Goal: Transaction & Acquisition: Purchase product/service

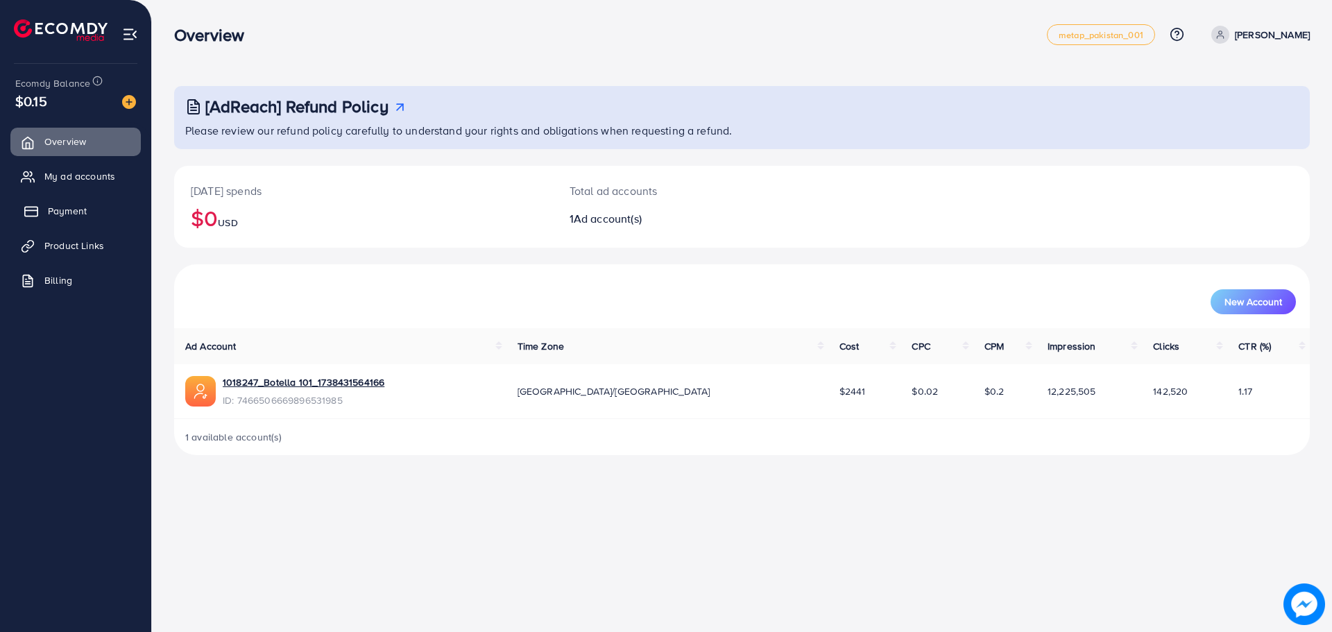
click at [76, 208] on span "Payment" at bounding box center [67, 211] width 39 height 14
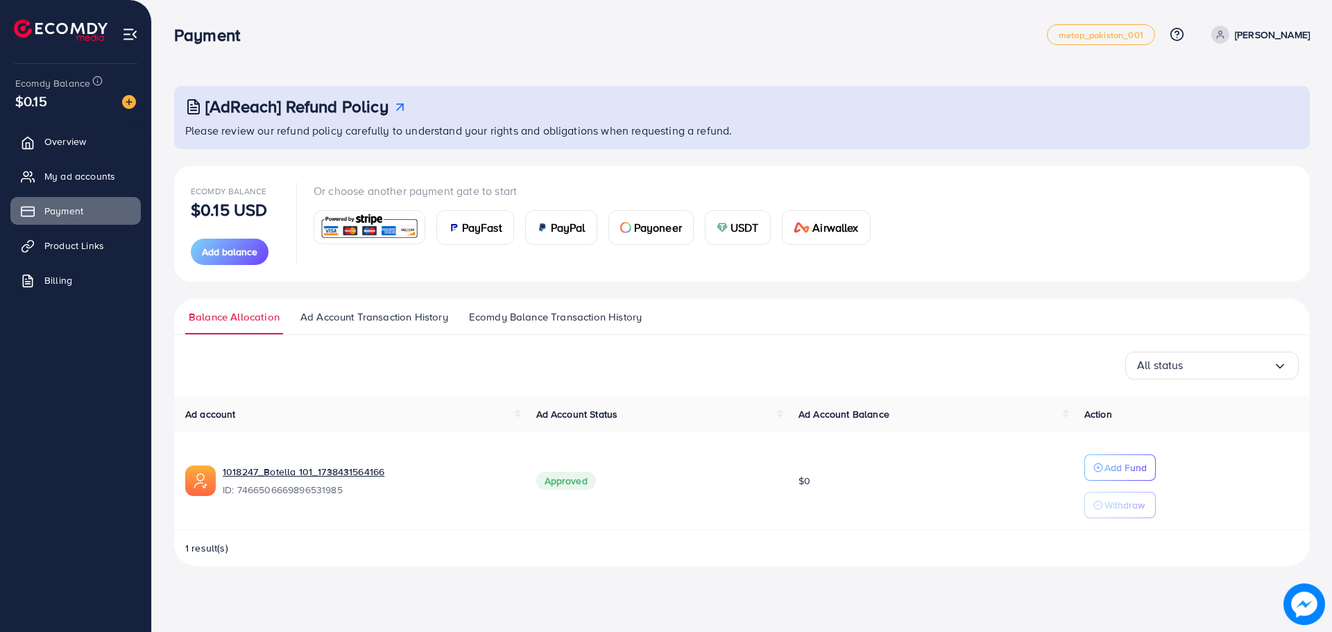
click at [717, 219] on div "USDT" at bounding box center [737, 227] width 64 height 33
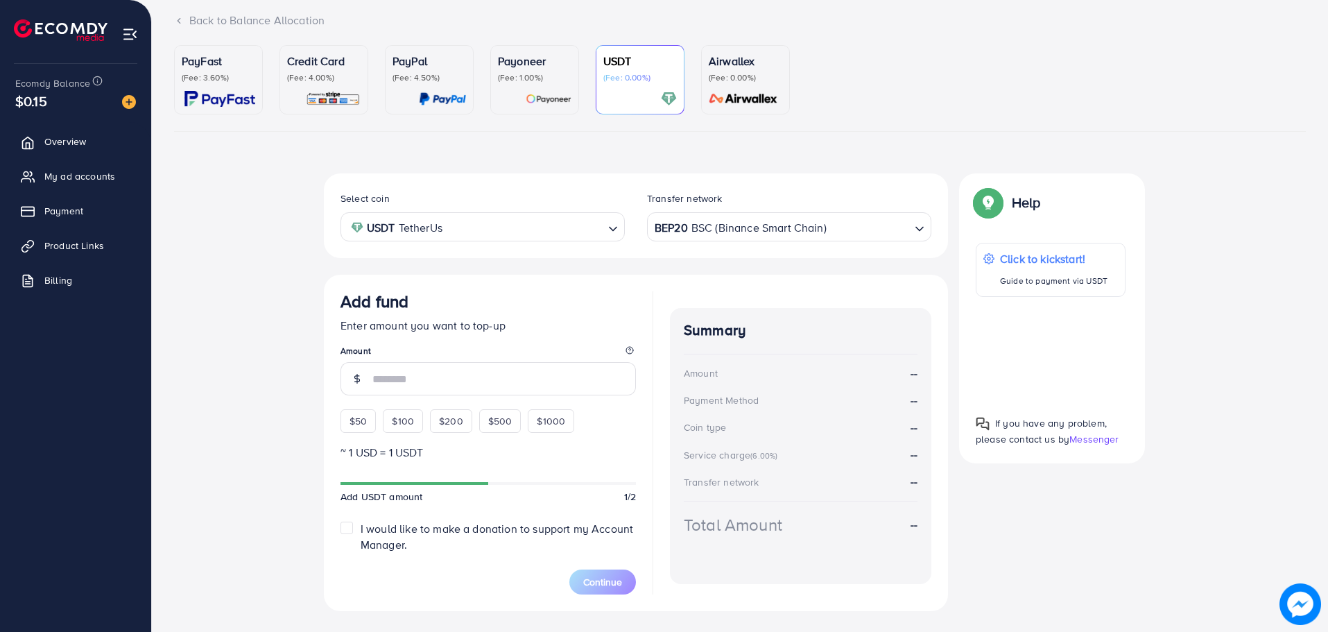
scroll to position [119, 0]
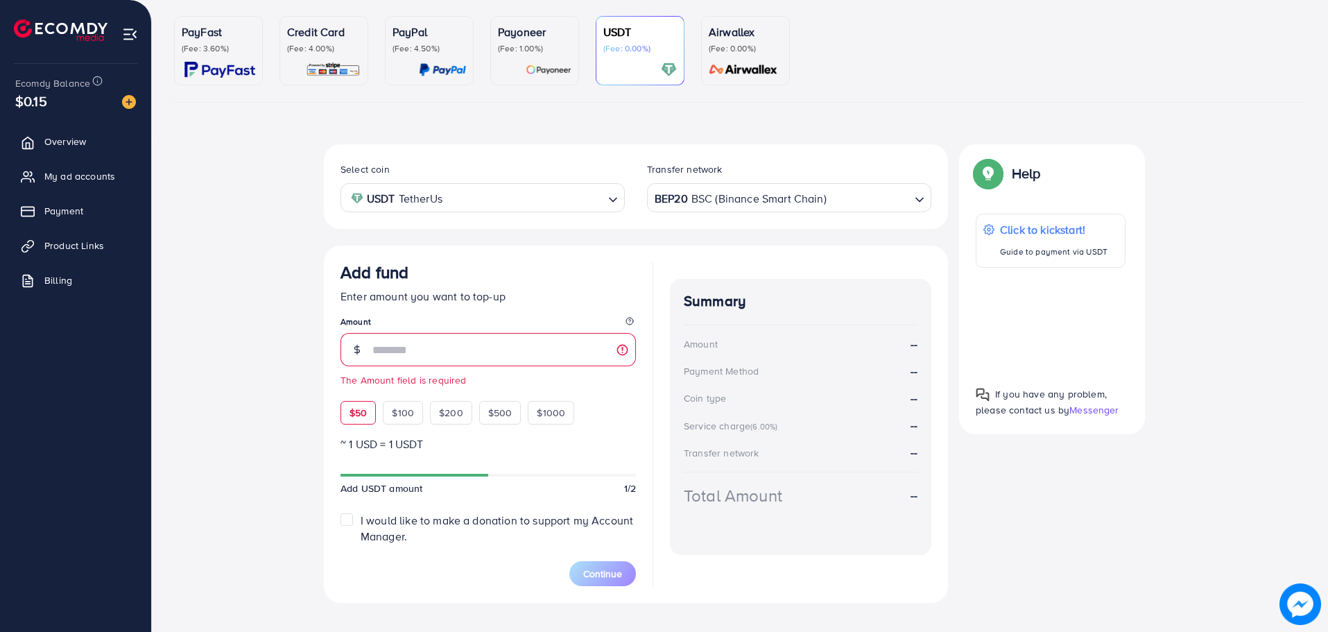
click at [364, 403] on div "$50" at bounding box center [358, 413] width 35 height 24
type input "**"
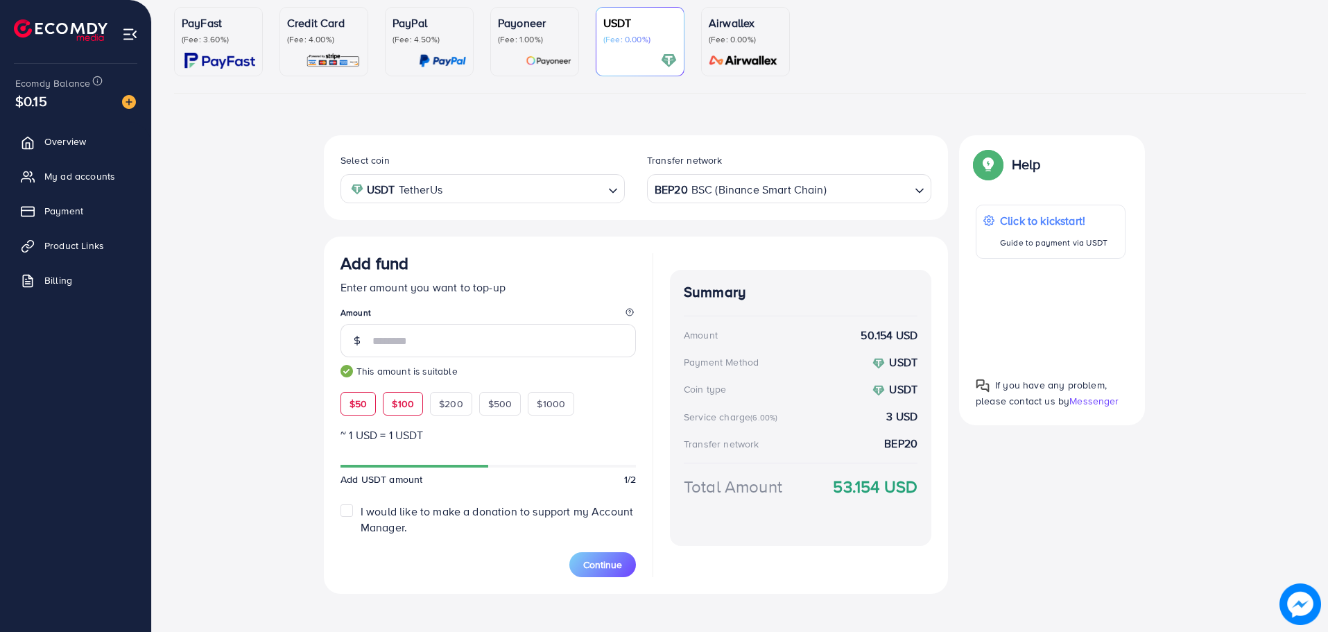
scroll to position [140, 0]
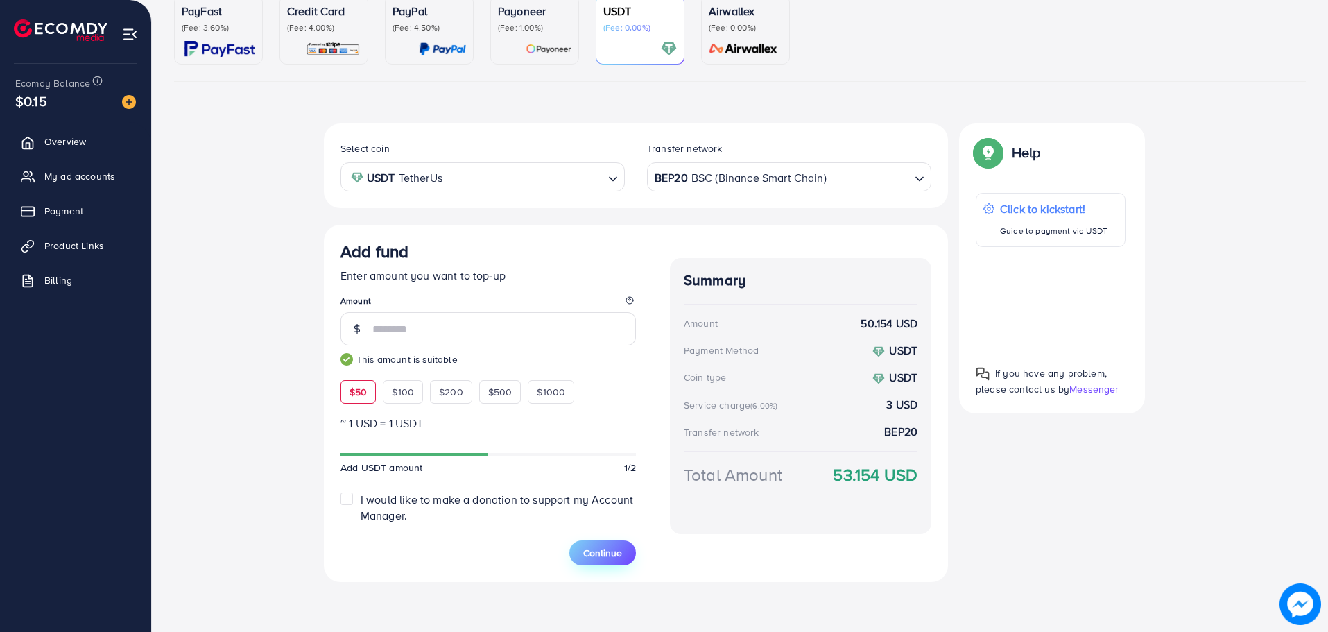
click at [589, 554] on span "Continue" at bounding box center [602, 553] width 39 height 14
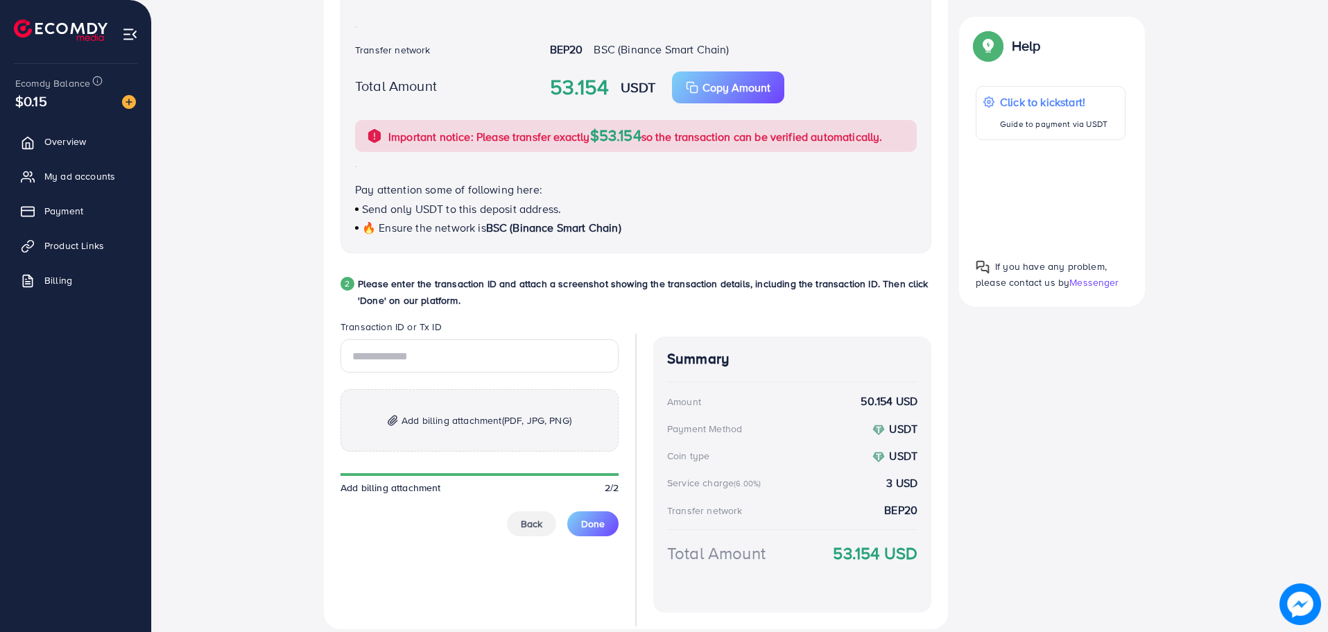
scroll to position [514, 0]
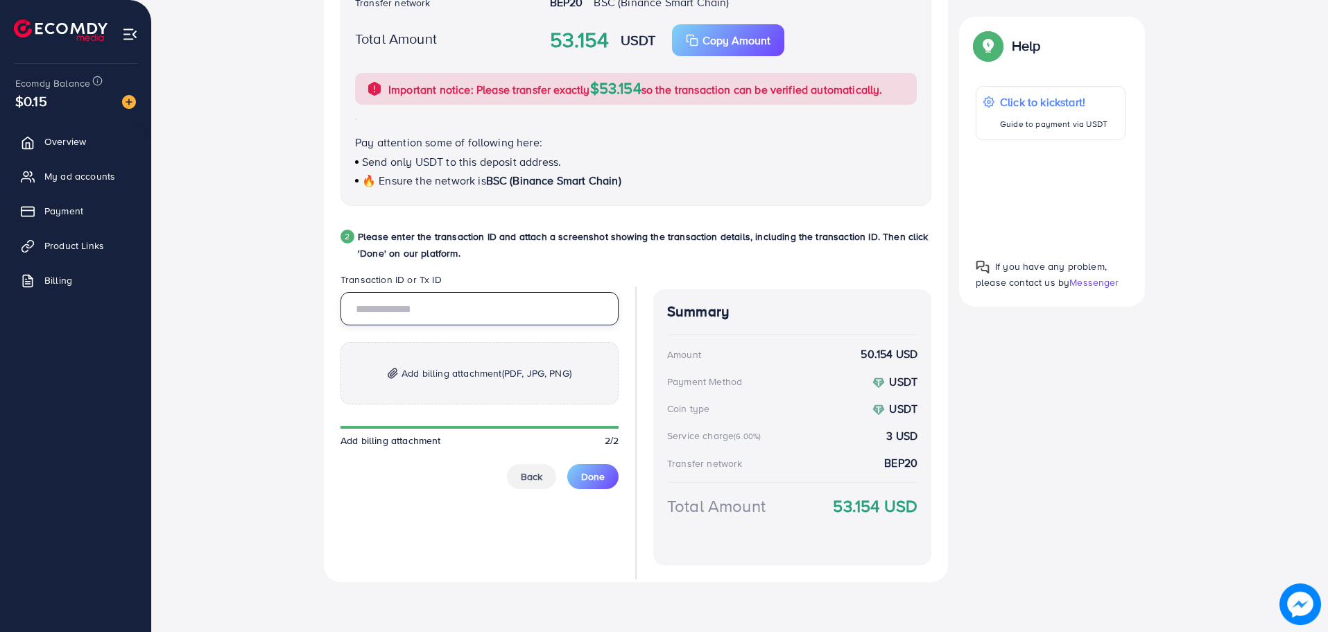
paste input "**********"
type input "**********"
click at [568, 374] on span "(PDF, JPG, PNG)" at bounding box center [536, 373] width 69 height 14
click at [562, 390] on p "Add billing attachment (PDF, JPG, PNG)" at bounding box center [480, 373] width 278 height 62
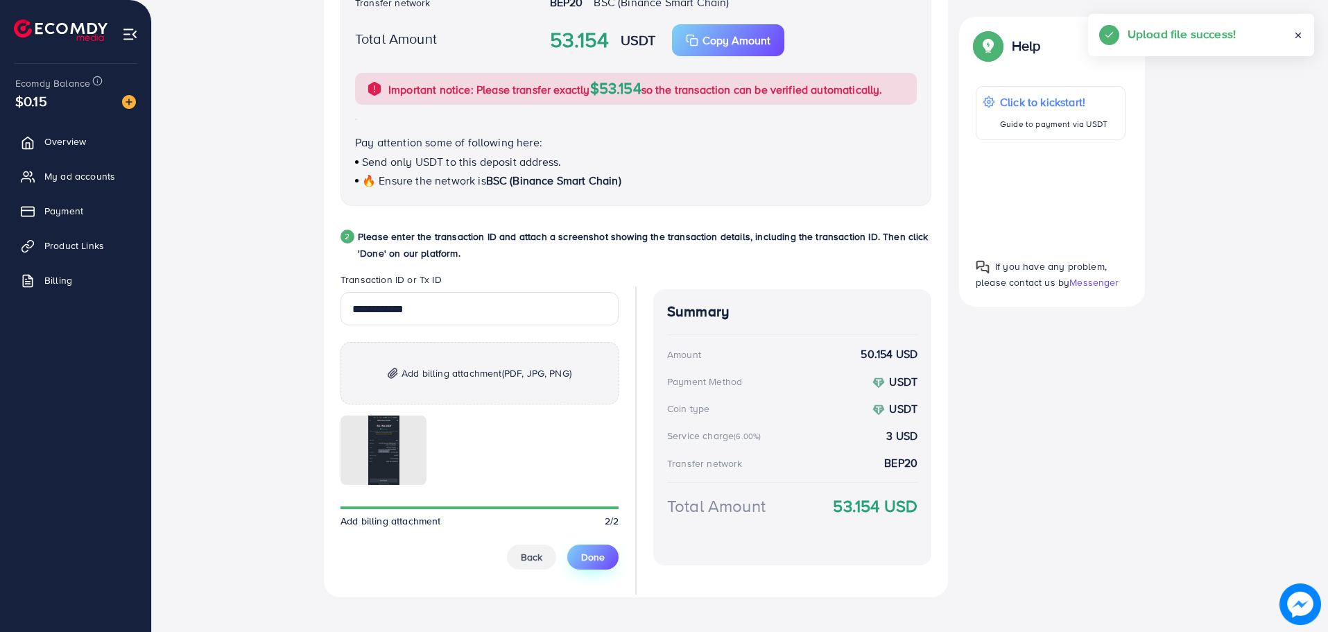
click at [610, 555] on button "Done" at bounding box center [592, 556] width 51 height 25
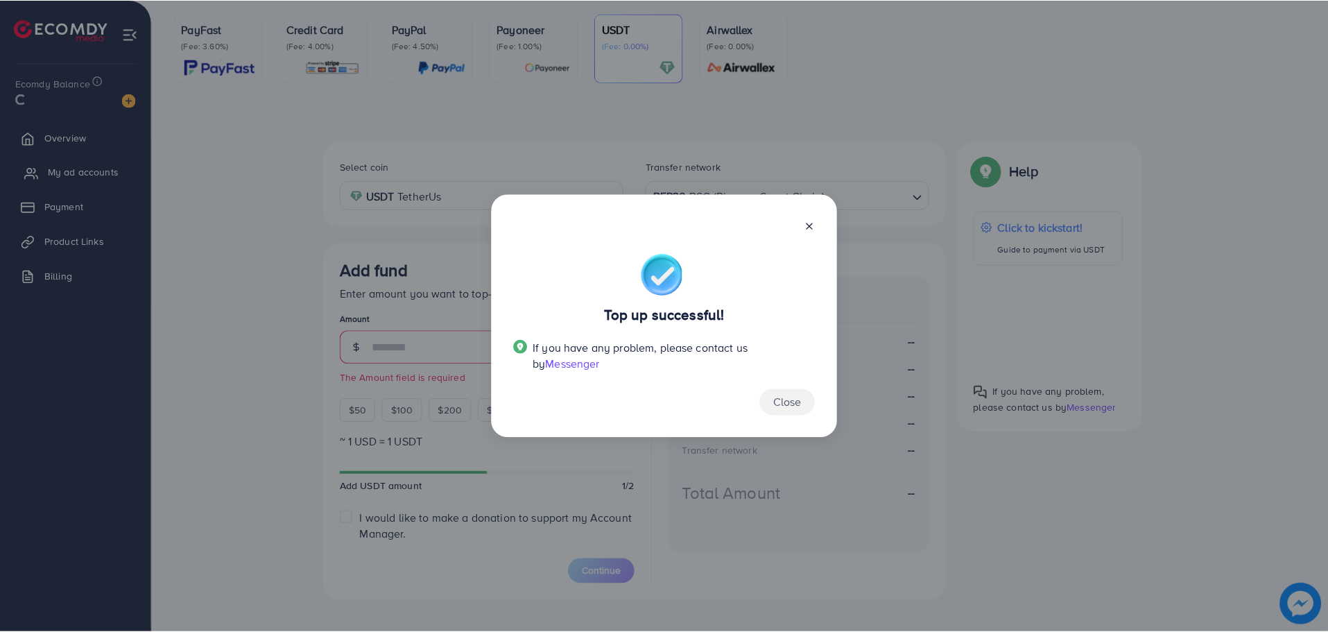
scroll to position [119, 0]
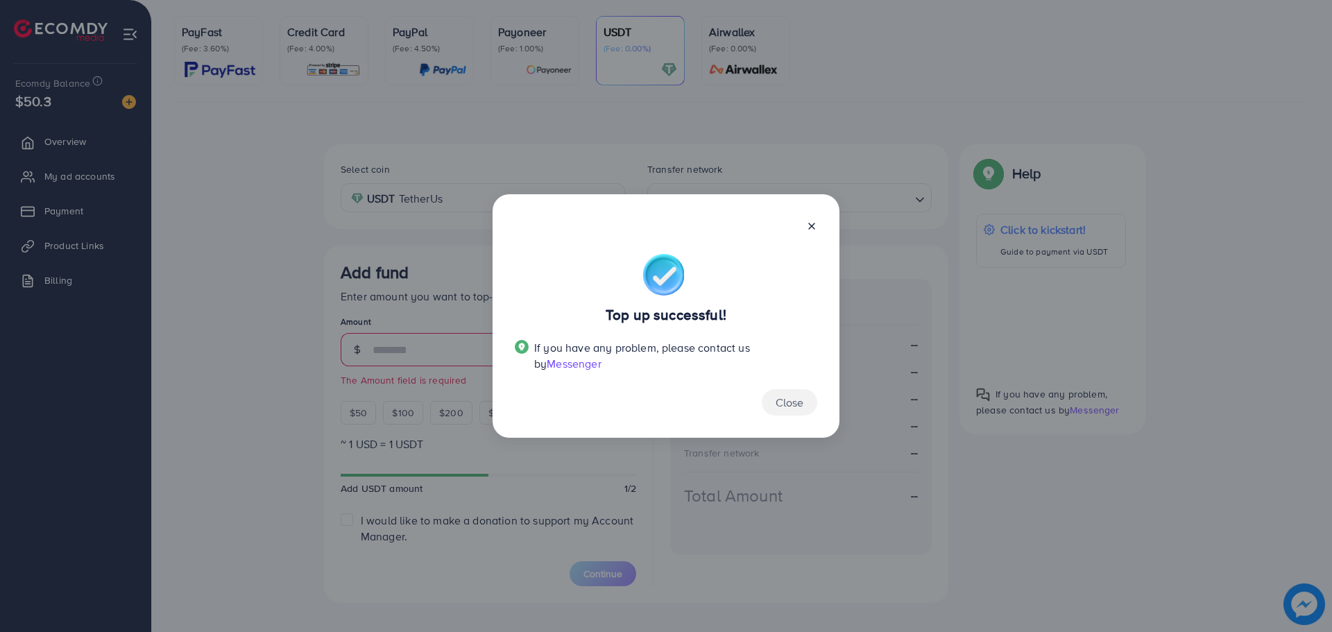
click at [85, 181] on div "Top up successful! If you have any problem, please contact us by Messenger Close" at bounding box center [666, 316] width 1332 height 632
click at [74, 205] on div "Top up successful! If you have any problem, please contact us by Messenger Close" at bounding box center [666, 316] width 1332 height 632
click at [67, 234] on div "Top up successful! If you have any problem, please contact us by Messenger Close" at bounding box center [666, 316] width 1332 height 632
click at [122, 99] on div "Top up successful! If you have any problem, please contact us by Messenger Close" at bounding box center [666, 316] width 1332 height 632
click at [789, 407] on button "Close" at bounding box center [788, 402] width 55 height 26
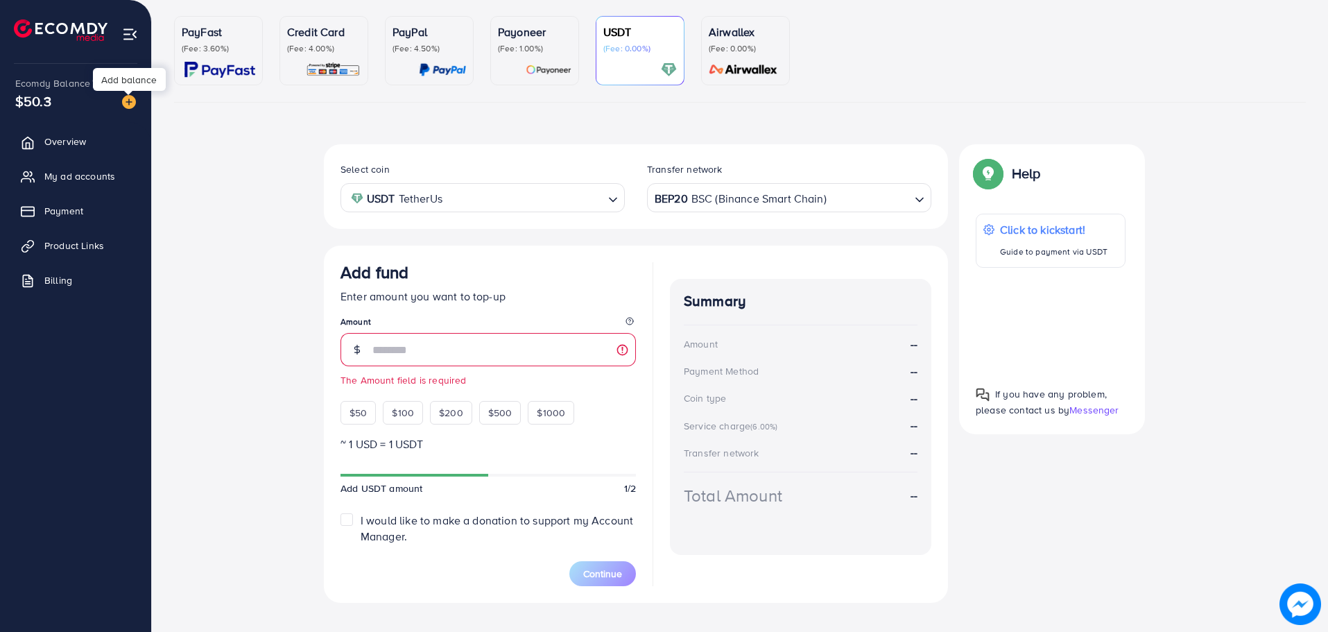
click at [128, 99] on img at bounding box center [129, 102] width 14 height 14
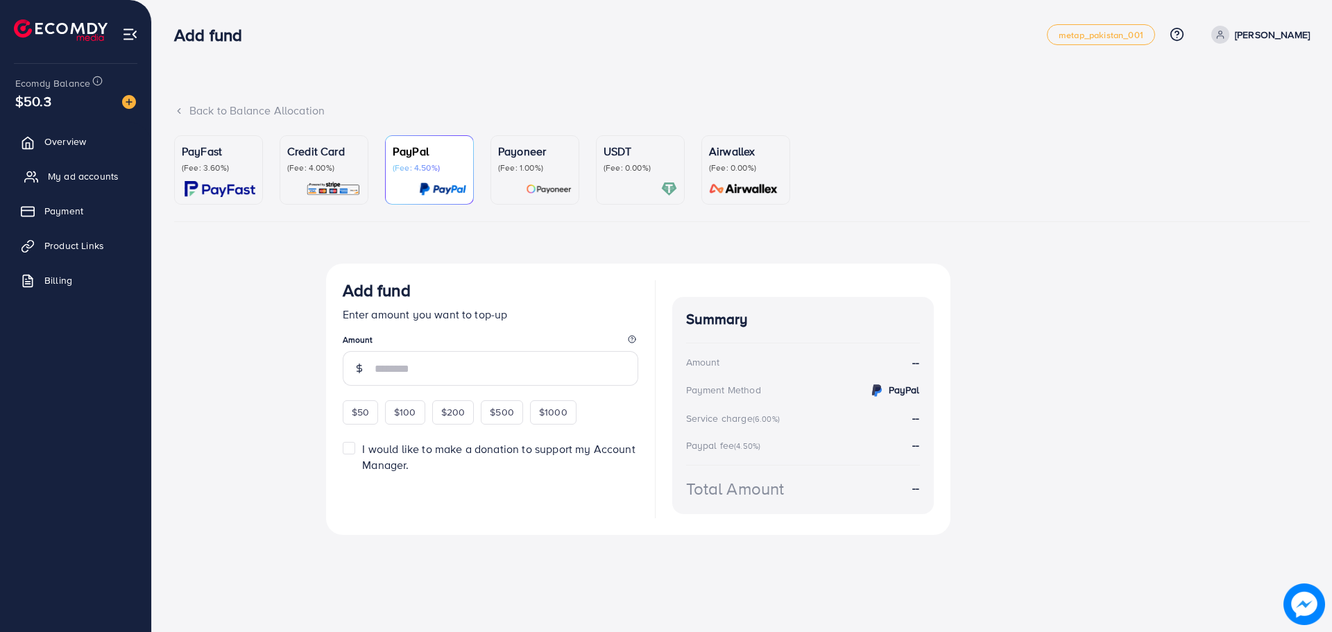
click at [98, 177] on span "My ad accounts" at bounding box center [83, 176] width 71 height 14
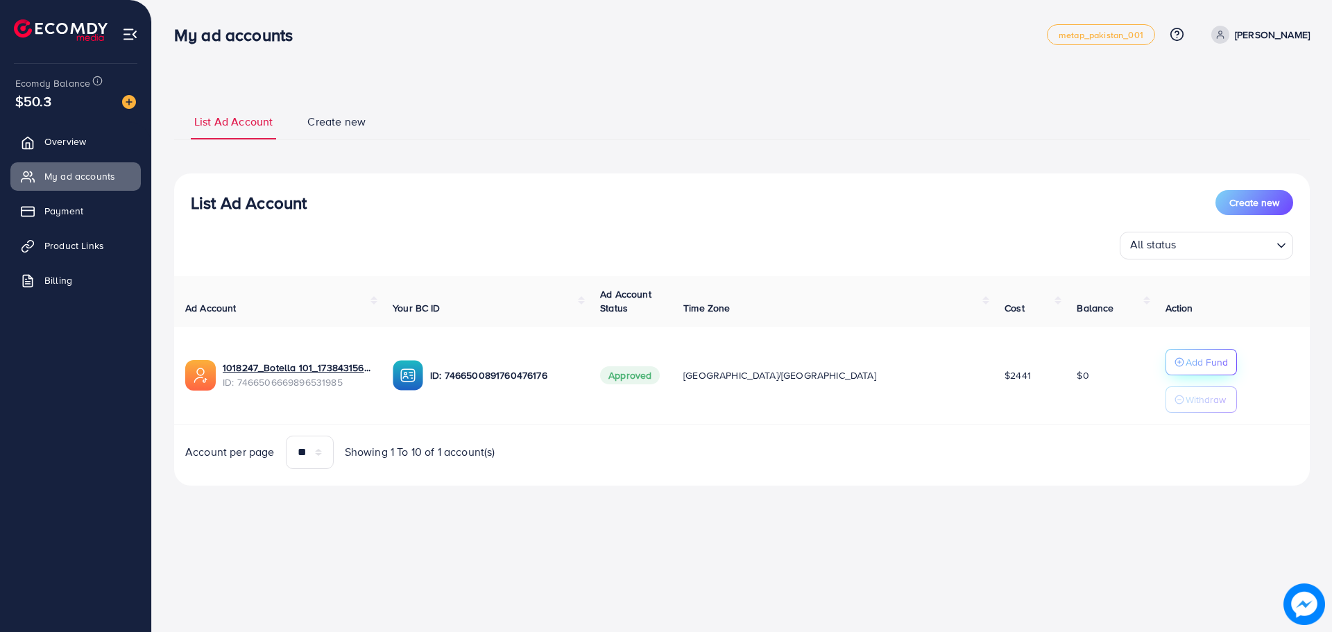
click at [1185, 361] on p "Add Fund" at bounding box center [1206, 362] width 42 height 17
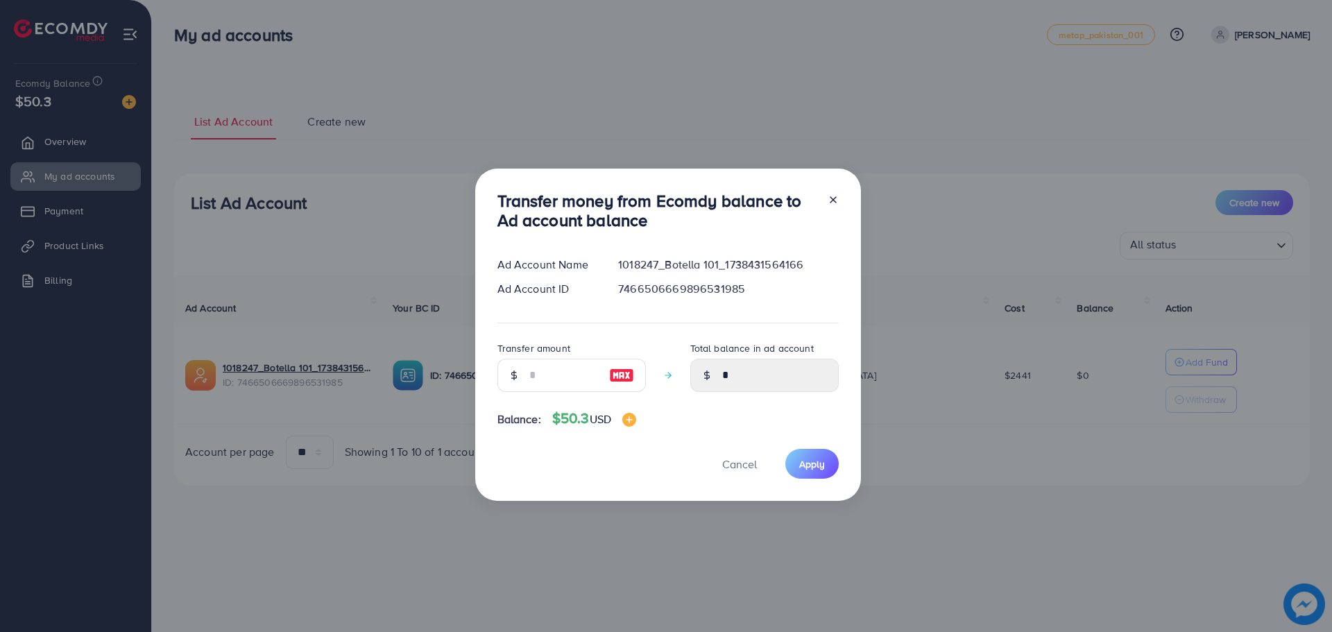
click at [624, 369] on img at bounding box center [621, 375] width 25 height 17
type input "**"
type input "*****"
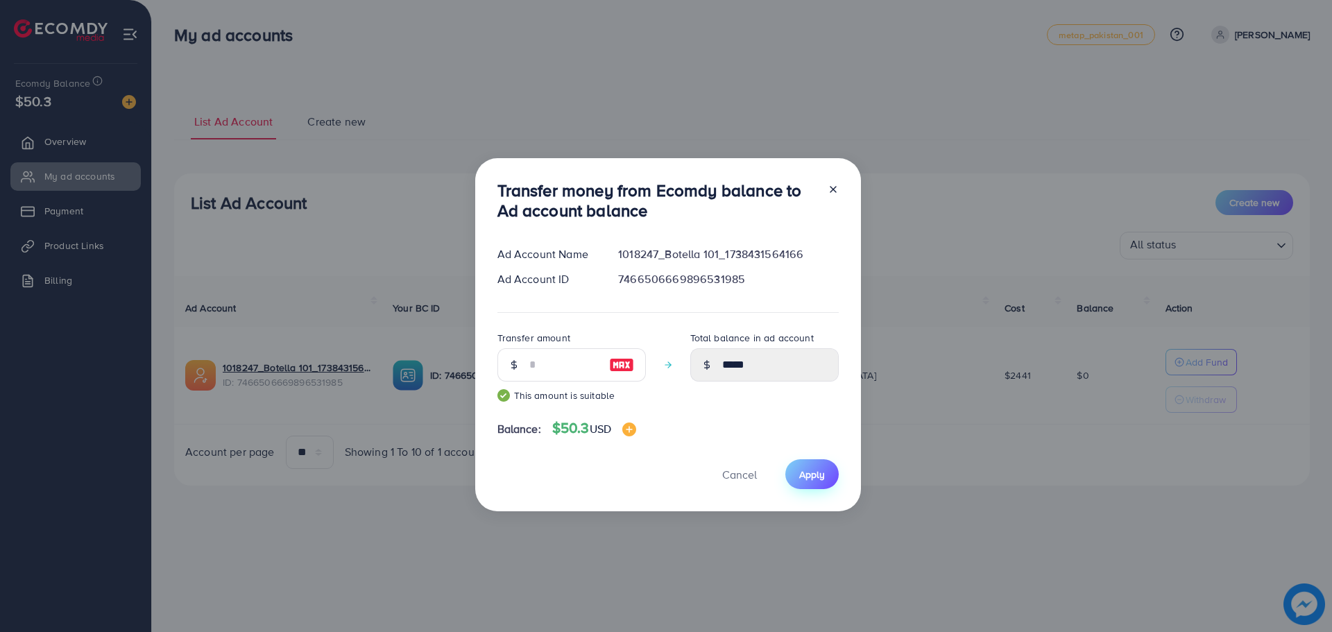
click at [823, 474] on button "Apply" at bounding box center [811, 474] width 53 height 30
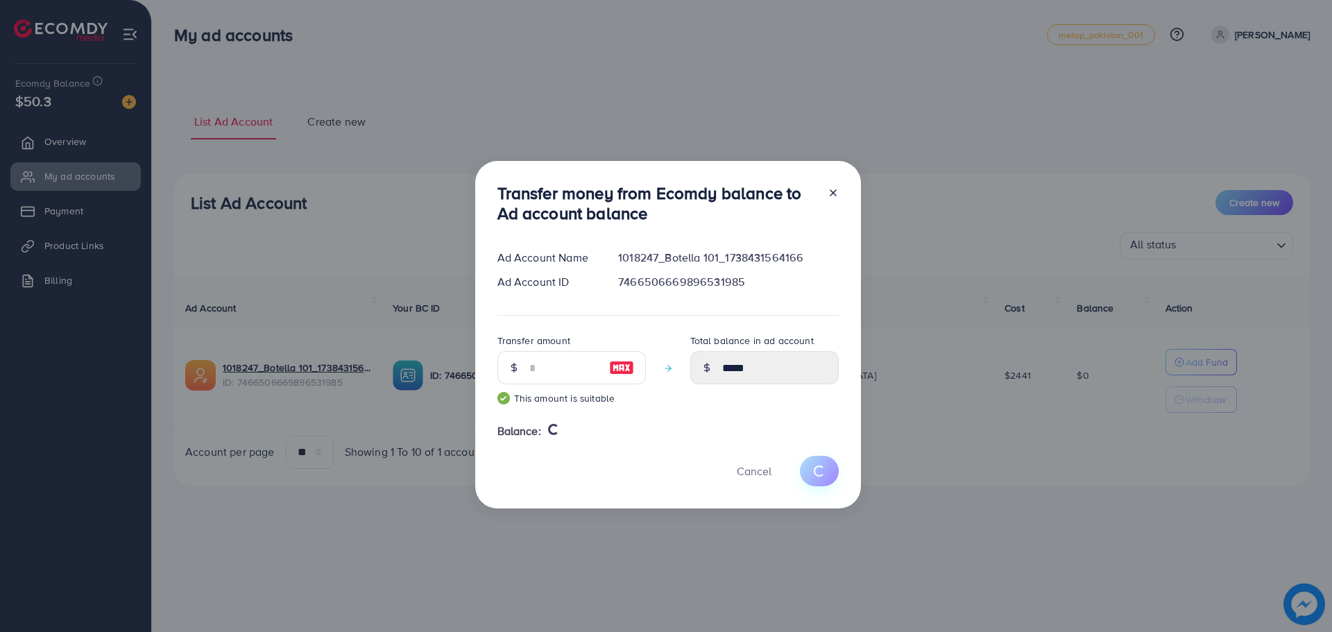
type input "*"
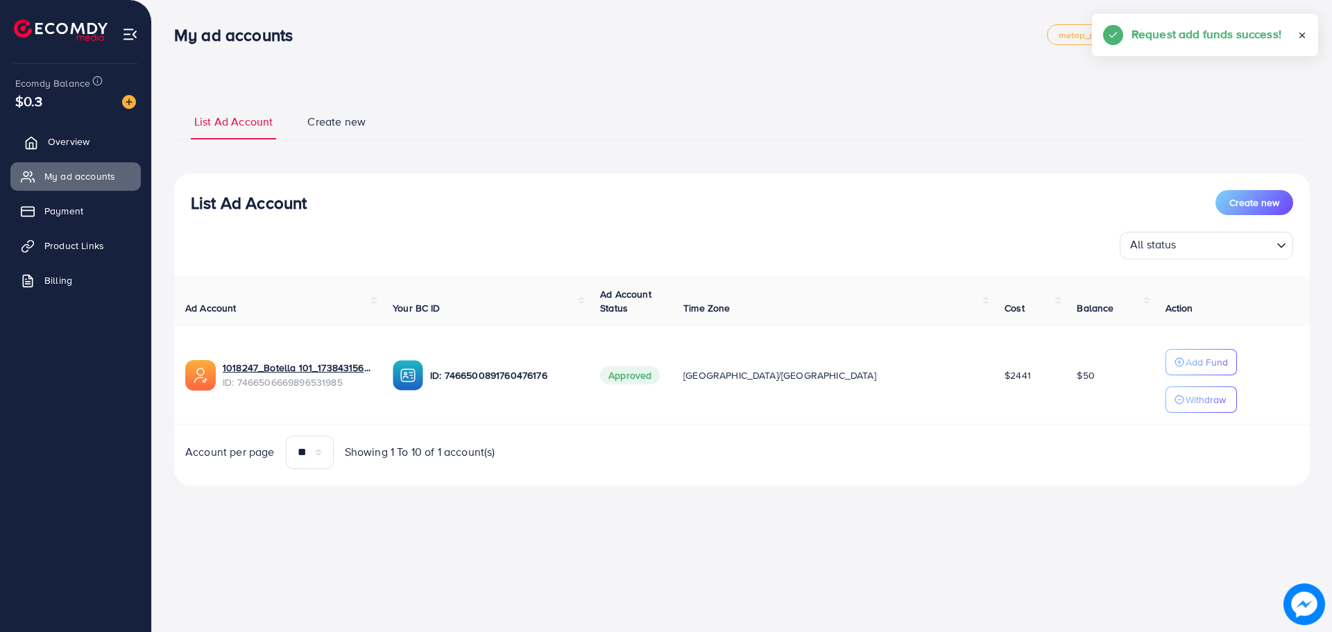
click at [82, 139] on span "Overview" at bounding box center [69, 142] width 42 height 14
